Goal: Information Seeking & Learning: Learn about a topic

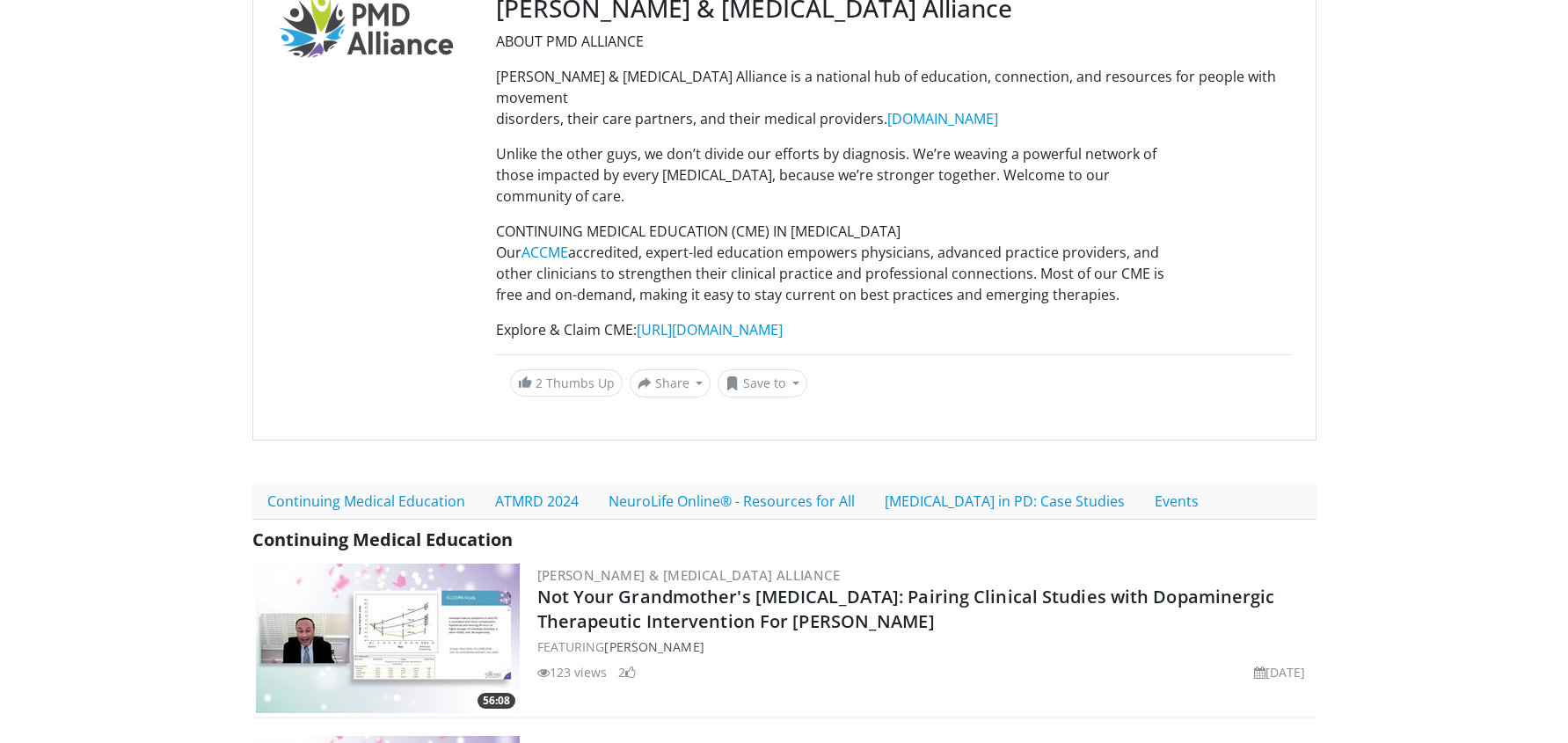
scroll to position [198, 0]
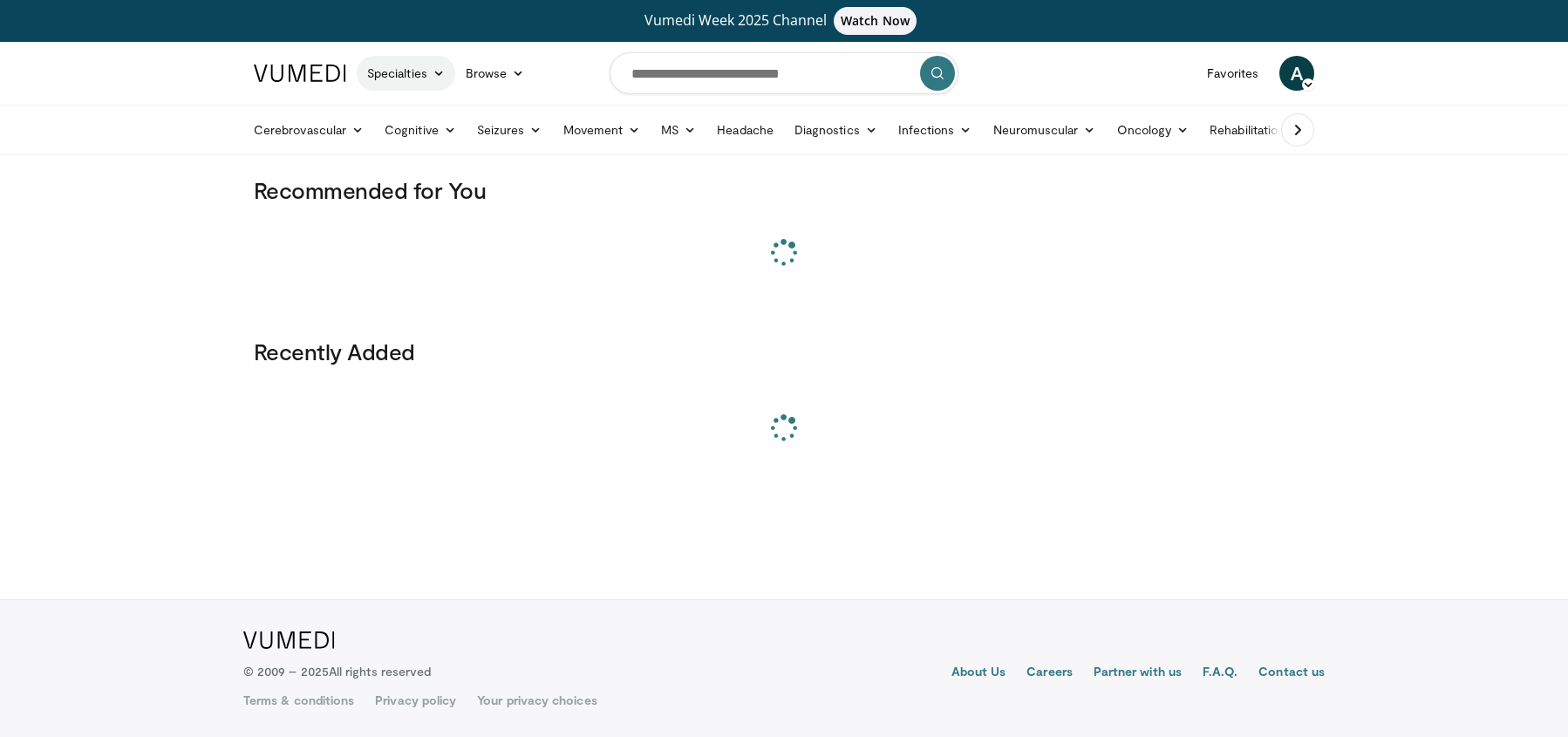
click at [429, 78] on link "Specialties" at bounding box center [405, 73] width 98 height 35
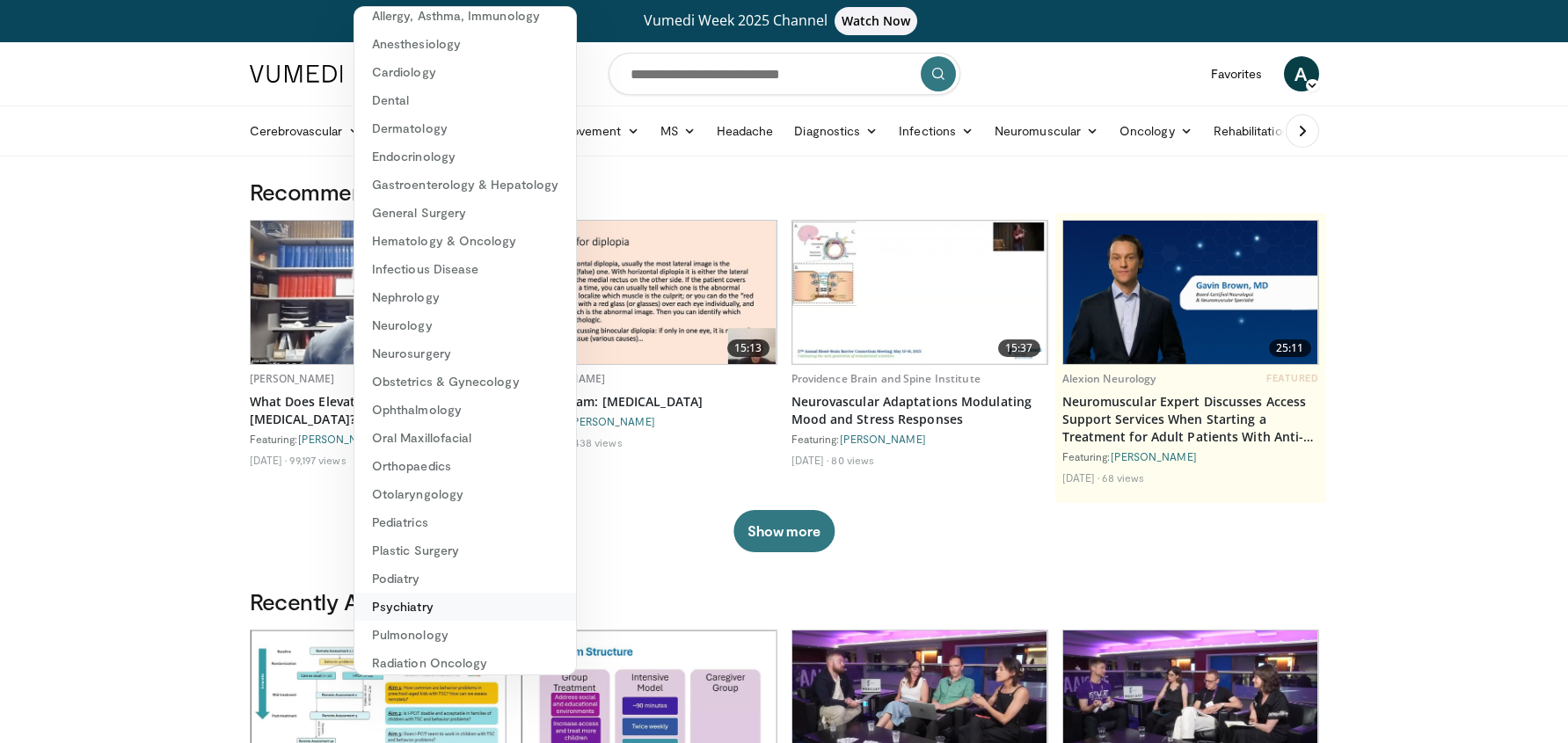
scroll to position [43, 0]
click at [415, 603] on link "Psychiatry" at bounding box center [466, 604] width 222 height 29
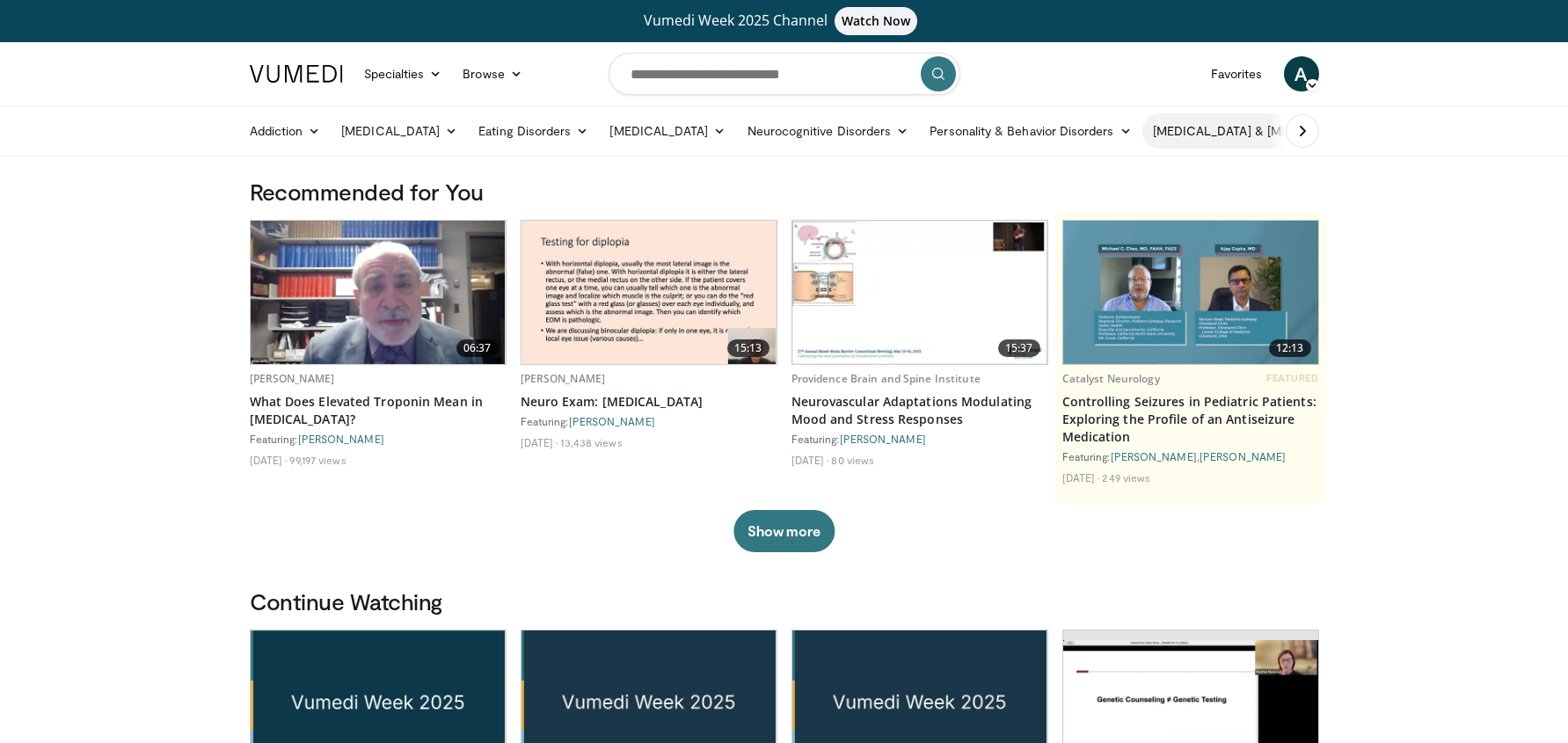
click at [1204, 136] on link "[MEDICAL_DATA] & [MEDICAL_DATA]" at bounding box center [1268, 131] width 252 height 35
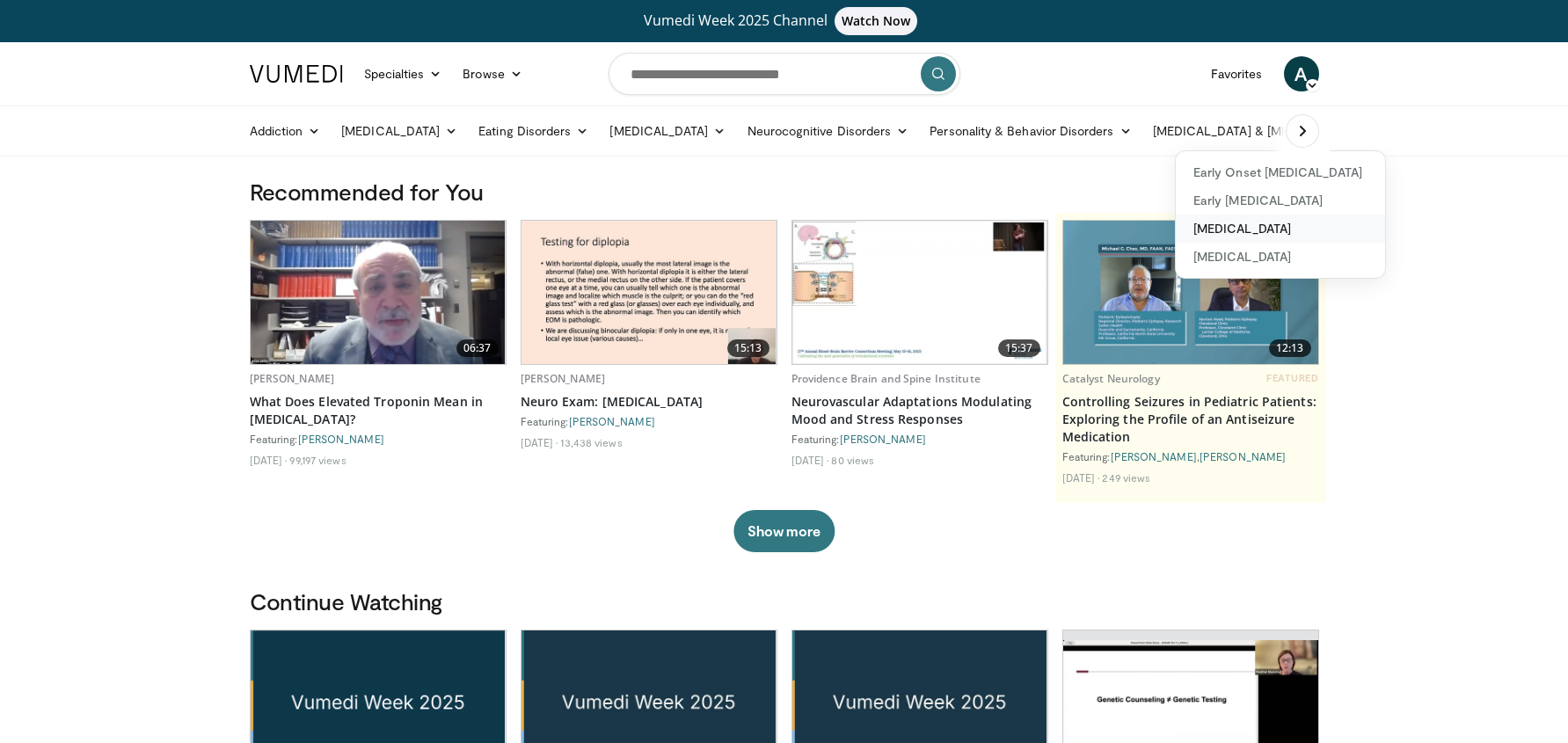
click at [1222, 226] on link "[MEDICAL_DATA]" at bounding box center [1280, 228] width 209 height 29
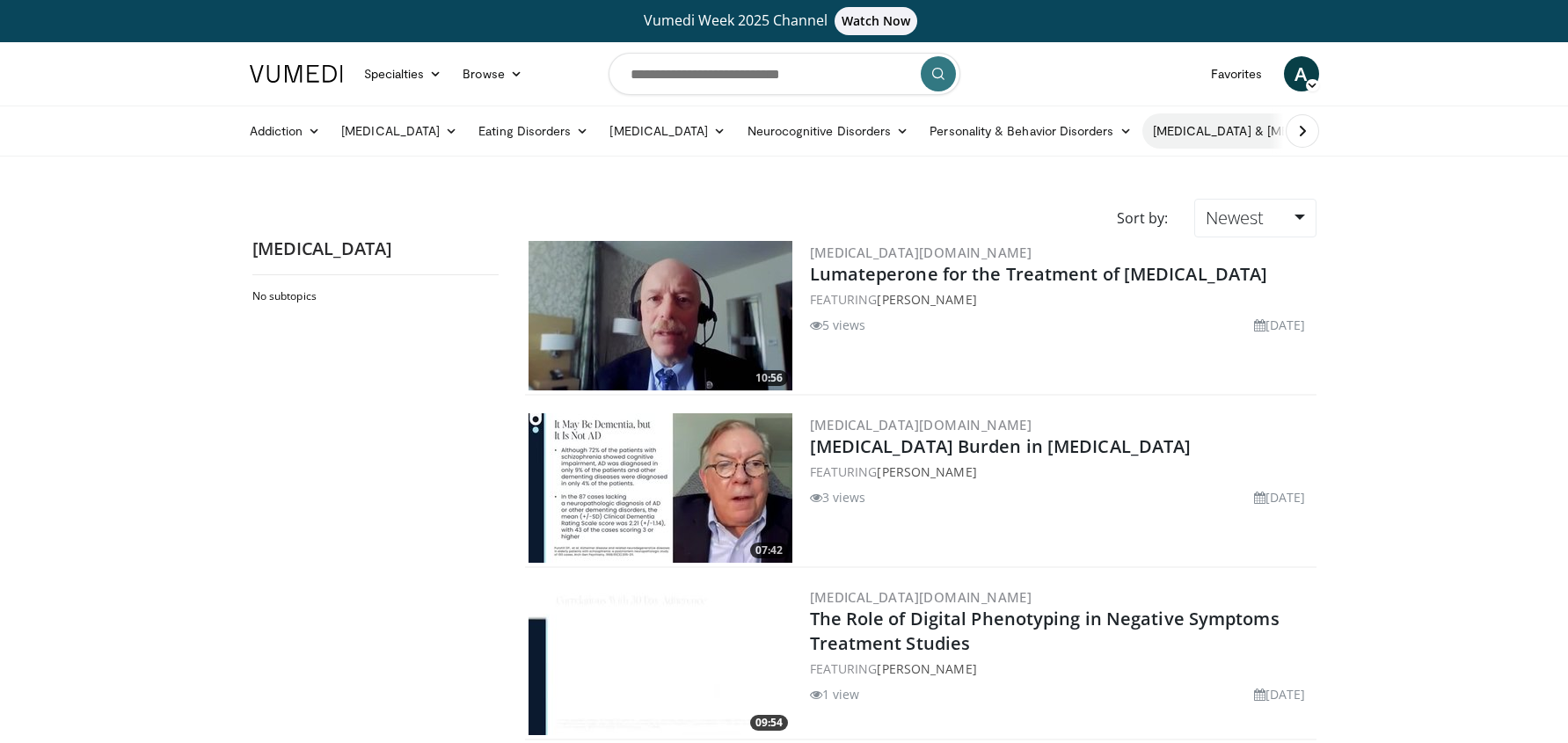
click at [1224, 129] on link "[MEDICAL_DATA] & [MEDICAL_DATA]" at bounding box center [1268, 131] width 252 height 35
click at [1246, 137] on link "[MEDICAL_DATA] & [MEDICAL_DATA]" at bounding box center [1268, 131] width 252 height 35
